Goal: Task Accomplishment & Management: Manage account settings

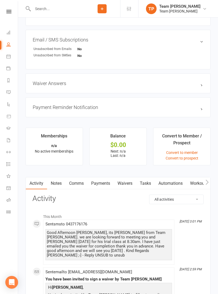
click at [12, 59] on link "Calendar" at bounding box center [12, 57] width 12 height 12
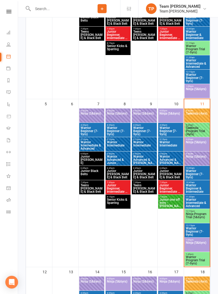
scroll to position [172, 0]
click at [69, 117] on div at bounding box center [65, 187] width 25 height 158
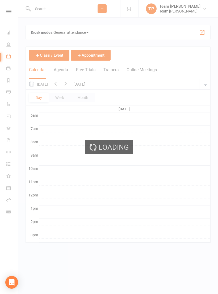
scroll to position [0, 0]
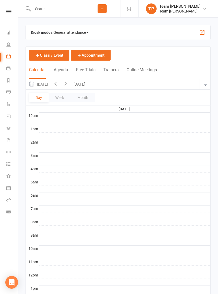
click at [17, 113] on link "Product Sales" at bounding box center [12, 117] width 12 height 12
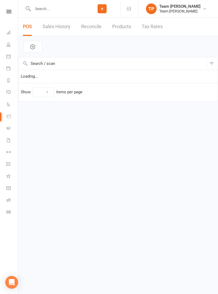
select select "10"
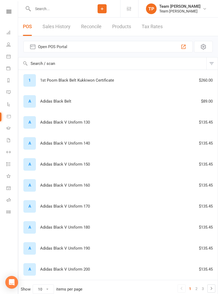
click at [8, 55] on icon at bounding box center [8, 56] width 4 height 4
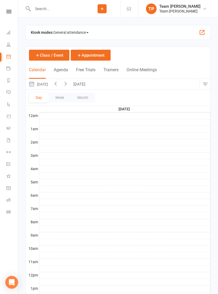
click at [85, 98] on button "Month" at bounding box center [83, 98] width 24 height 10
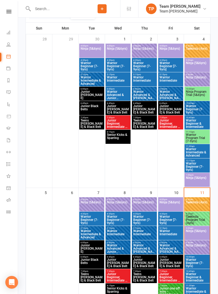
scroll to position [85, 0]
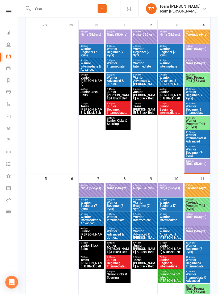
click at [196, 215] on span "Ninja (5&6yrs)" at bounding box center [196, 220] width 23 height 10
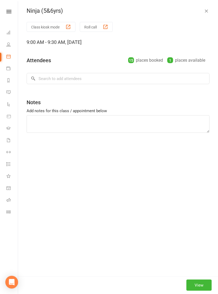
scroll to position [97, 0]
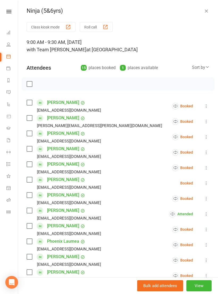
click at [200, 291] on button "View" at bounding box center [198, 285] width 25 height 11
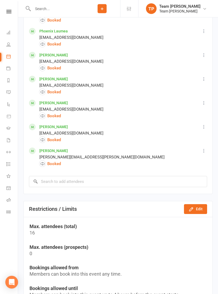
scroll to position [596, 0]
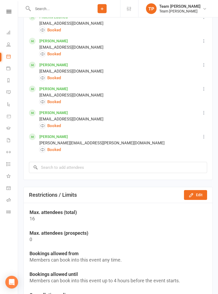
click at [195, 200] on button "Edit" at bounding box center [195, 195] width 23 height 10
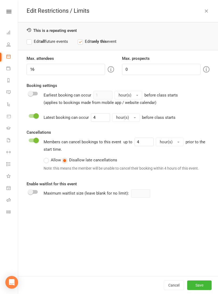
click at [29, 39] on label "Edit all future events" at bounding box center [47, 41] width 41 height 6
click at [38, 67] on input "16" at bounding box center [66, 69] width 78 height 11
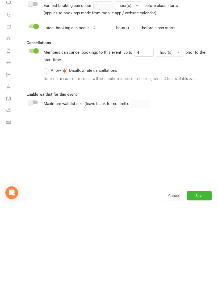
scroll to position [675, 0]
type input "15"
click at [201, 280] on button "Save" at bounding box center [199, 285] width 24 height 10
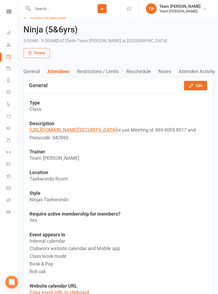
scroll to position [0, 0]
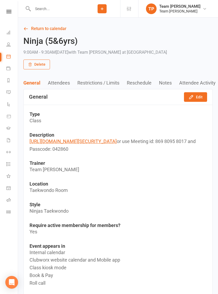
click at [36, 28] on link "Return to calendar" at bounding box center [117, 28] width 189 height 7
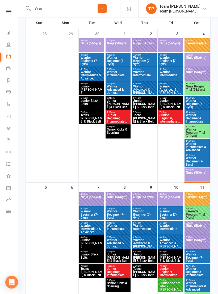
scroll to position [88, 0]
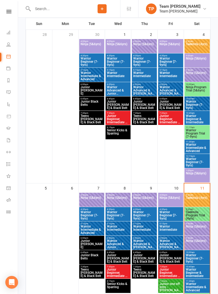
click at [199, 227] on span "Ninja (5&6yrs)" at bounding box center [196, 230] width 23 height 10
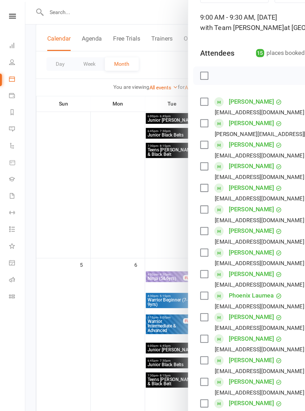
scroll to position [23, 0]
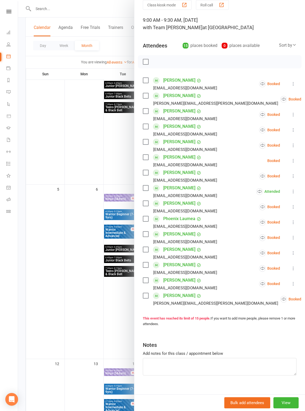
click at [77, 293] on div at bounding box center [161, 205] width 287 height 411
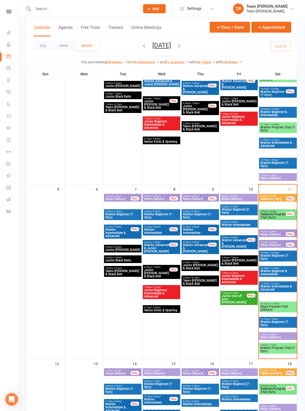
click at [217, 247] on span "Ninja (5&6yrs)" at bounding box center [273, 245] width 26 height 3
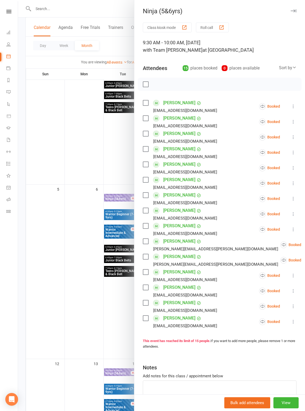
click at [64, 293] on div at bounding box center [161, 205] width 287 height 411
